Goal: Task Accomplishment & Management: Manage account settings

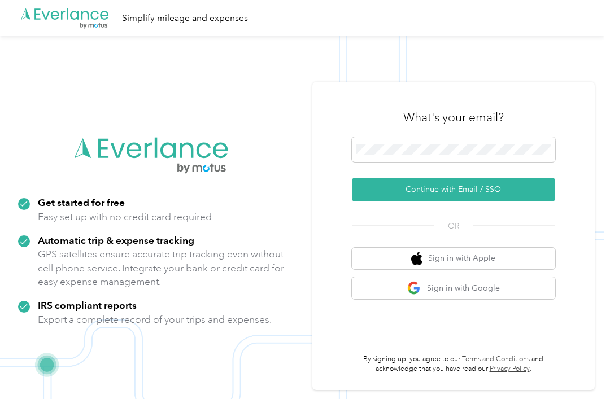
click at [485, 202] on button "Continue with Email / SSO" at bounding box center [453, 190] width 203 height 24
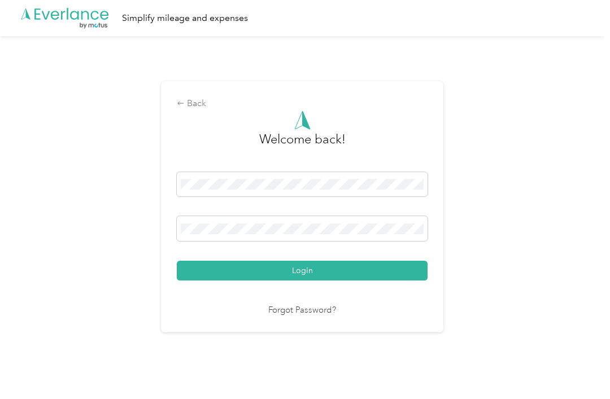
click at [301, 281] on button "Login" at bounding box center [302, 271] width 251 height 20
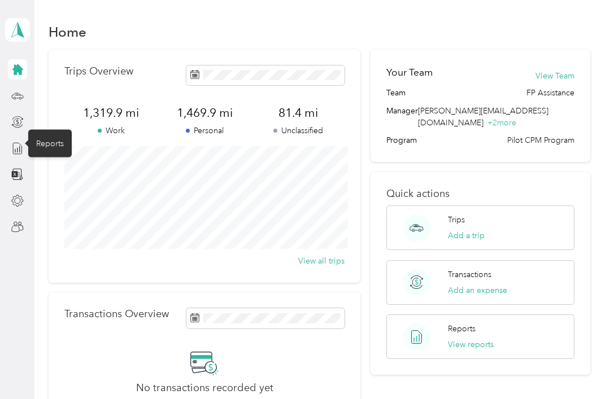
click at [16, 152] on icon at bounding box center [17, 148] width 12 height 12
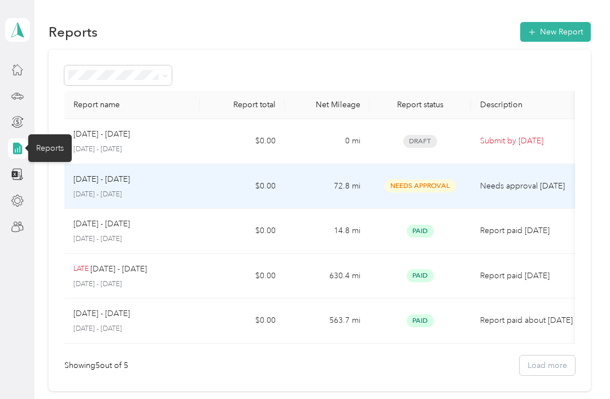
click at [123, 182] on p "[DATE] - [DATE]" at bounding box center [101, 179] width 56 height 12
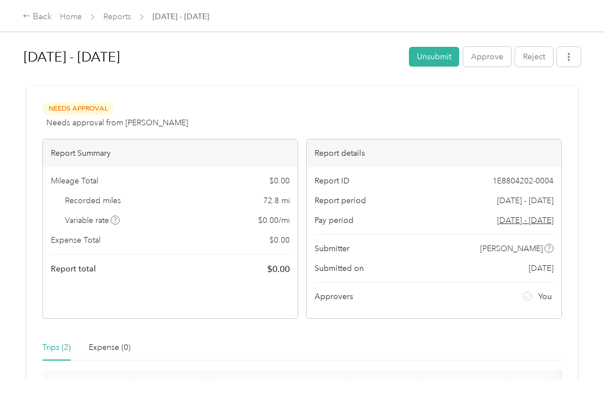
click at [486, 59] on button "Approve" at bounding box center [487, 57] width 48 height 20
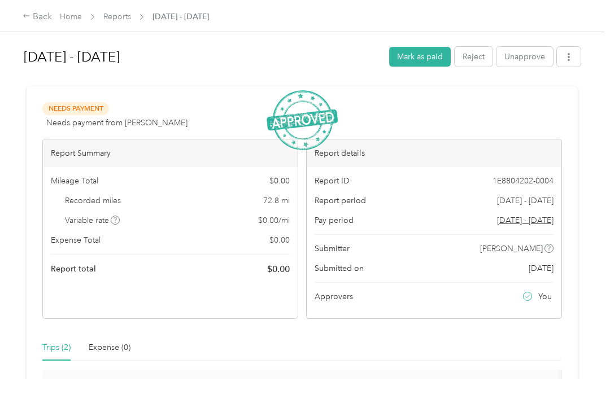
click at [122, 17] on link "Reports" at bounding box center [117, 17] width 28 height 10
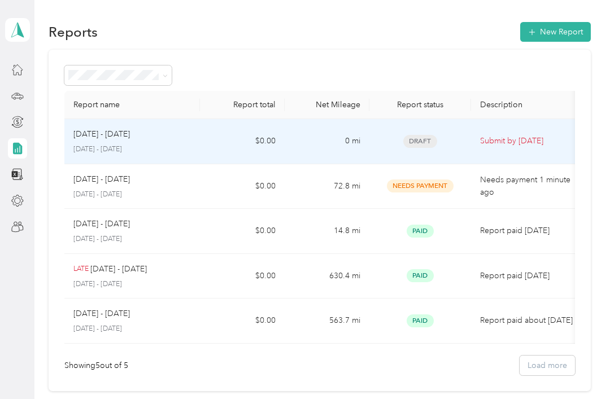
click at [274, 142] on td "$0.00" at bounding box center [242, 141] width 85 height 45
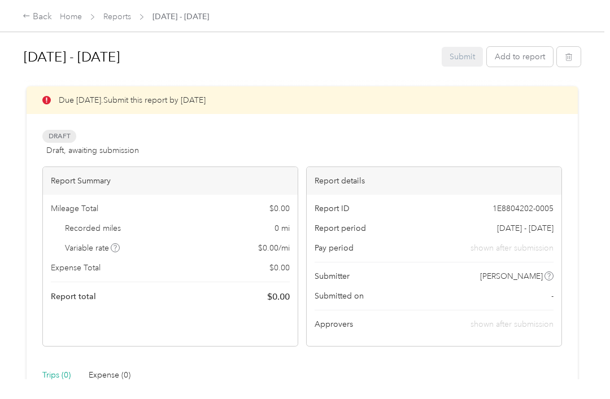
click at [579, 56] on button "button" at bounding box center [569, 57] width 24 height 20
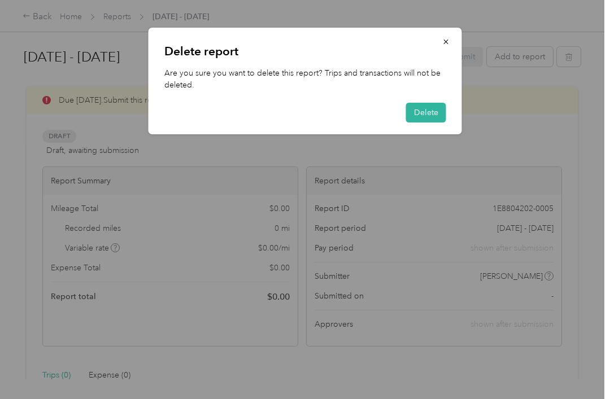
click at [426, 120] on button "Delete" at bounding box center [426, 113] width 40 height 20
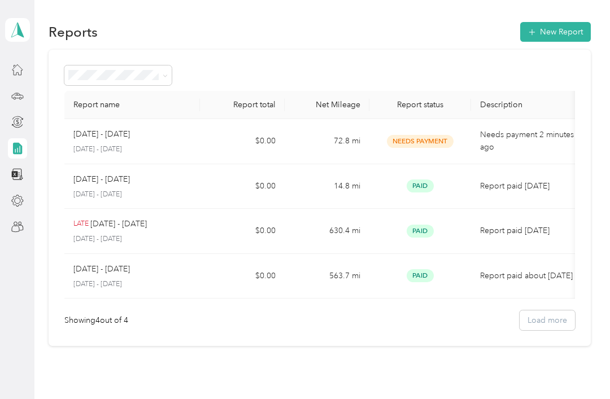
click at [22, 30] on icon at bounding box center [17, 30] width 17 height 16
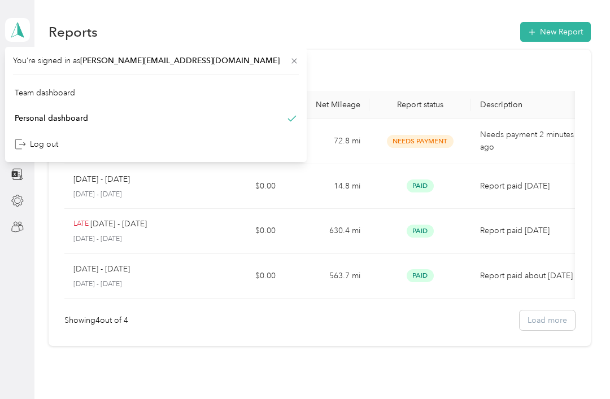
click at [41, 144] on div "Log out" at bounding box center [36, 144] width 43 height 12
